Goal: Use online tool/utility: Utilize a website feature to perform a specific function

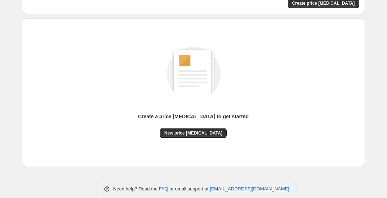
scroll to position [61, 0]
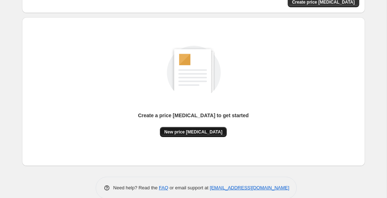
click at [211, 132] on span "New price [MEDICAL_DATA]" at bounding box center [193, 132] width 58 height 6
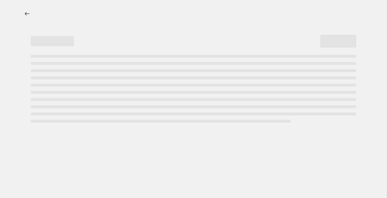
select select "percentage"
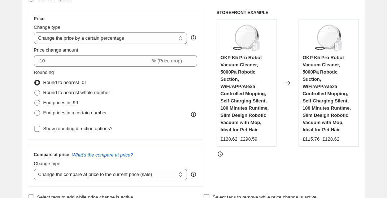
scroll to position [130, 0]
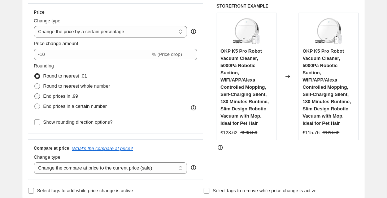
click at [69, 98] on span "End prices in .99" at bounding box center [60, 96] width 35 height 5
click at [35, 94] on input "End prices in .99" at bounding box center [34, 94] width 0 height 0
radio input "true"
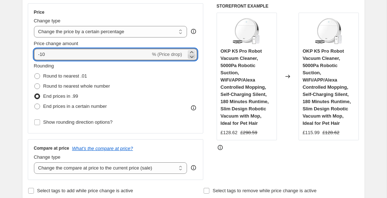
click at [191, 57] on icon at bounding box center [192, 57] width 4 height 2
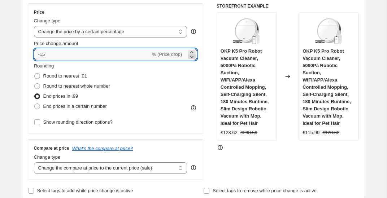
click at [191, 57] on icon at bounding box center [192, 57] width 4 height 2
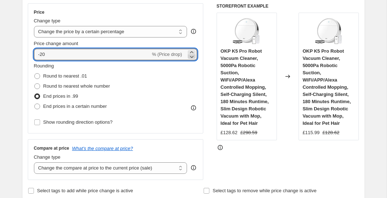
click at [191, 57] on icon at bounding box center [192, 57] width 4 height 2
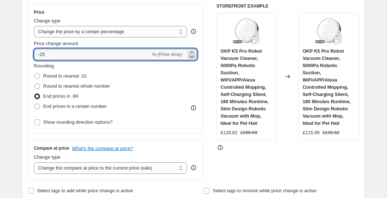
click at [191, 57] on icon at bounding box center [192, 57] width 4 height 2
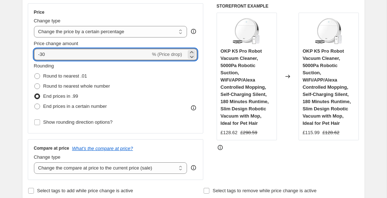
click at [207, 97] on div "Price Change type Change the price to a certain amount Change the price by a ce…" at bounding box center [194, 91] width 332 height 177
click at [193, 52] on icon at bounding box center [191, 52] width 3 height 2
type input "-28"
click at [211, 97] on div "Price Change type Change the price to a certain amount Change the price by a ce…" at bounding box center [194, 91] width 332 height 177
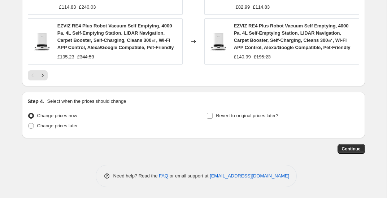
scroll to position [608, 0]
click at [348, 147] on span "Continue" at bounding box center [351, 149] width 19 height 6
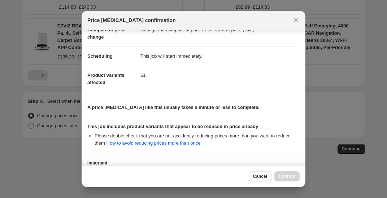
scroll to position [106, 0]
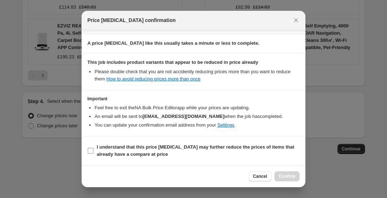
click at [191, 149] on b "I understand that this price [MEDICAL_DATA] may further reduce the prices of it…" at bounding box center [196, 151] width 198 height 13
click at [94, 149] on input "I understand that this price [MEDICAL_DATA] may further reduce the prices of it…" at bounding box center [91, 151] width 6 height 6
checkbox input "true"
click at [285, 174] on button "Confirm" at bounding box center [287, 177] width 25 height 10
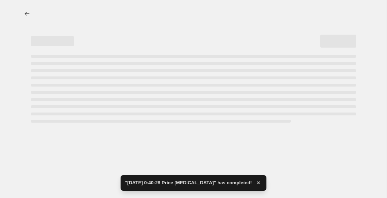
select select "percentage"
